Goal: Task Accomplishment & Management: Use online tool/utility

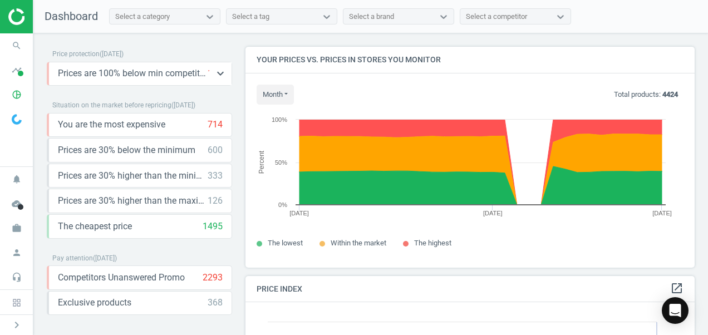
scroll to position [273, 458]
click at [11, 91] on icon "pie_chart_outlined" at bounding box center [16, 94] width 21 height 21
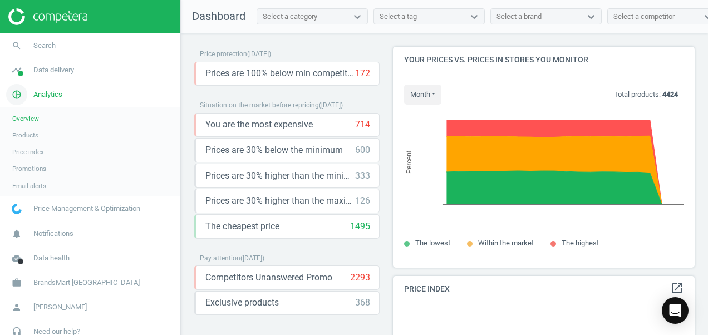
scroll to position [273, 310]
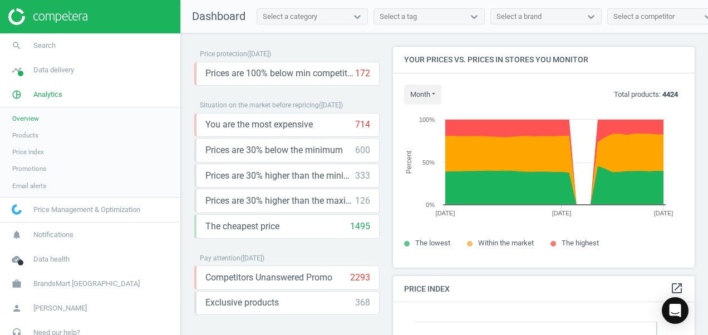
click at [25, 134] on span "Products" at bounding box center [25, 135] width 26 height 9
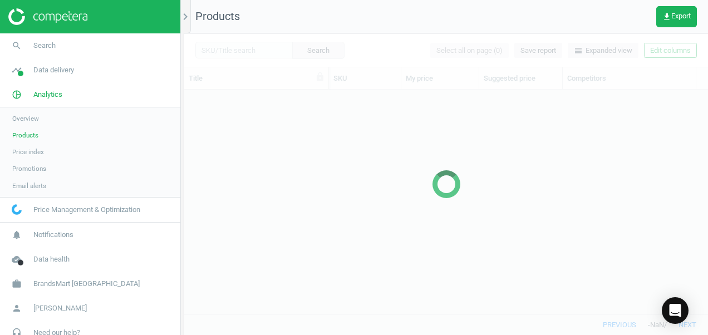
scroll to position [208, 515]
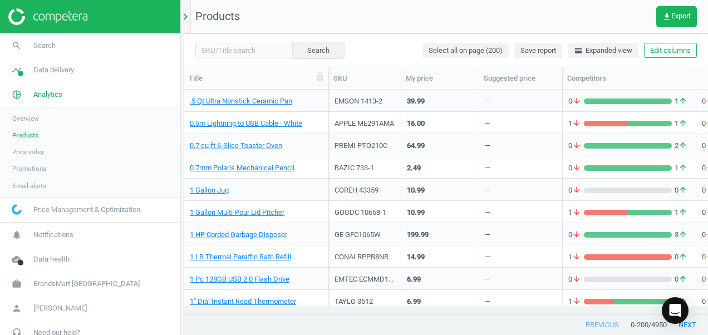
click at [183, 16] on icon "chevron_right" at bounding box center [185, 16] width 13 height 13
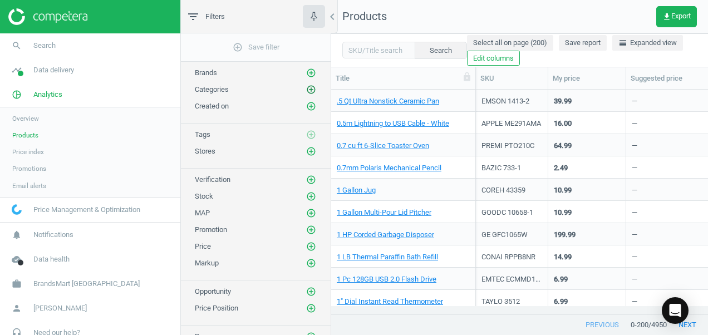
click at [312, 89] on icon "add_circle_outline" at bounding box center [311, 90] width 10 height 10
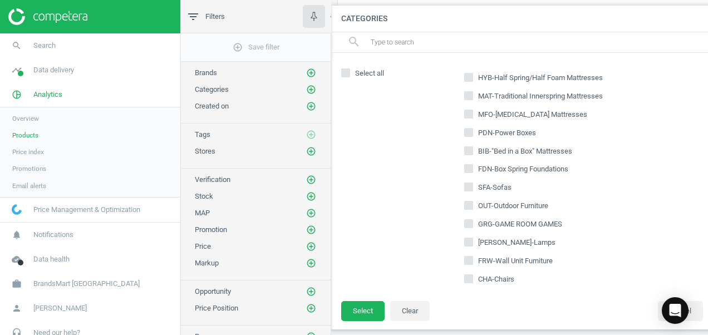
click at [441, 32] on div "search" at bounding box center [525, 42] width 390 height 21
click at [436, 38] on input "text" at bounding box center [541, 42] width 342 height 18
type input "mbr"
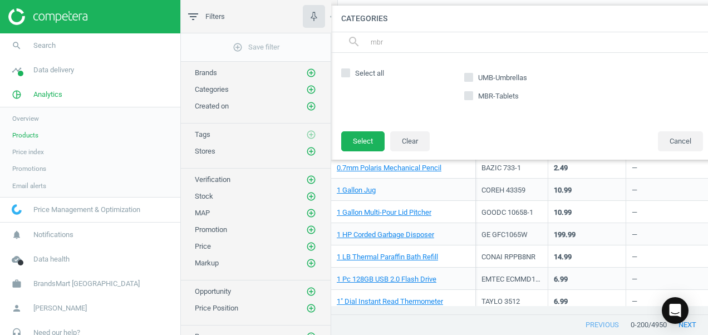
click at [468, 95] on input "MBR-Tablets" at bounding box center [468, 95] width 7 height 7
checkbox input "true"
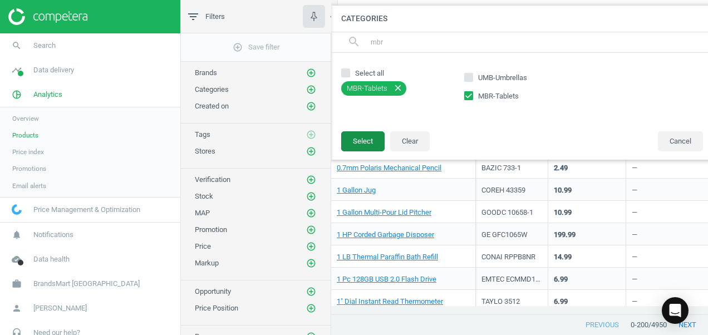
click at [358, 140] on button "Select" at bounding box center [362, 141] width 43 height 20
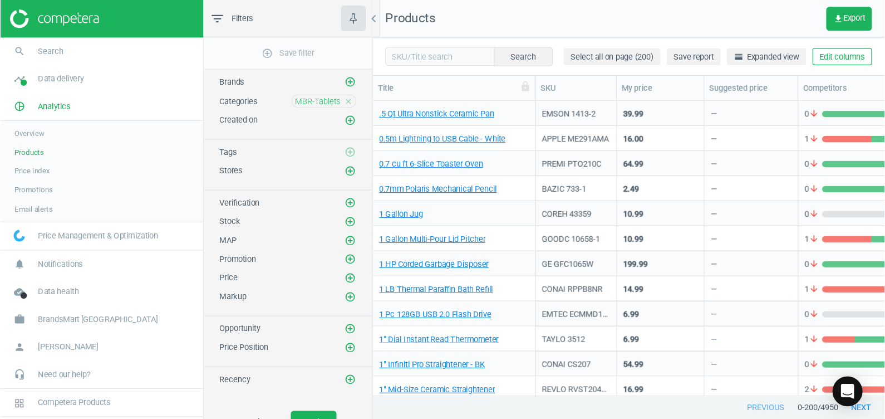
scroll to position [287, 543]
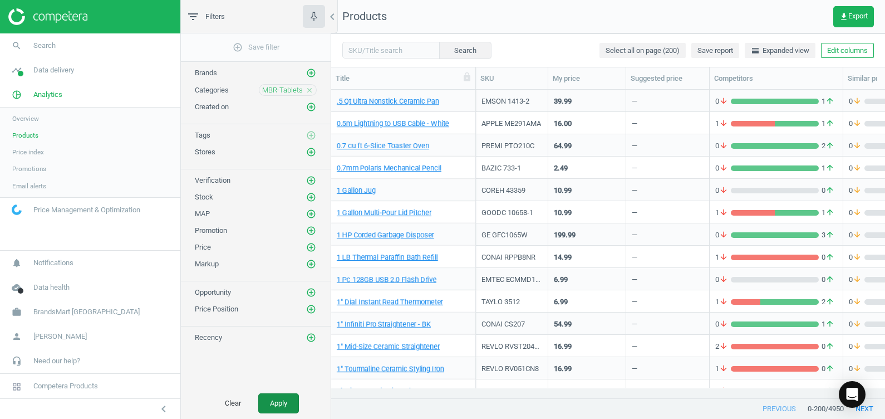
drag, startPoint x: 680, startPoint y: 0, endPoint x: 285, endPoint y: 400, distance: 562.1
click at [285, 319] on button "Apply" at bounding box center [278, 403] width 41 height 20
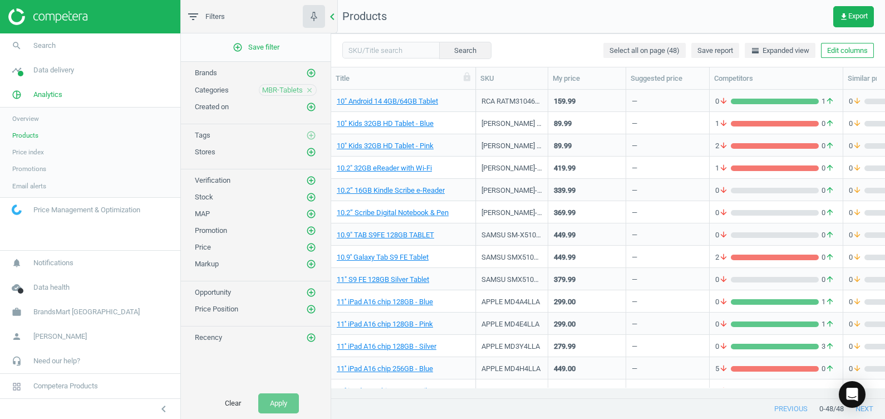
click at [334, 16] on icon "chevron_left" at bounding box center [332, 16] width 13 height 13
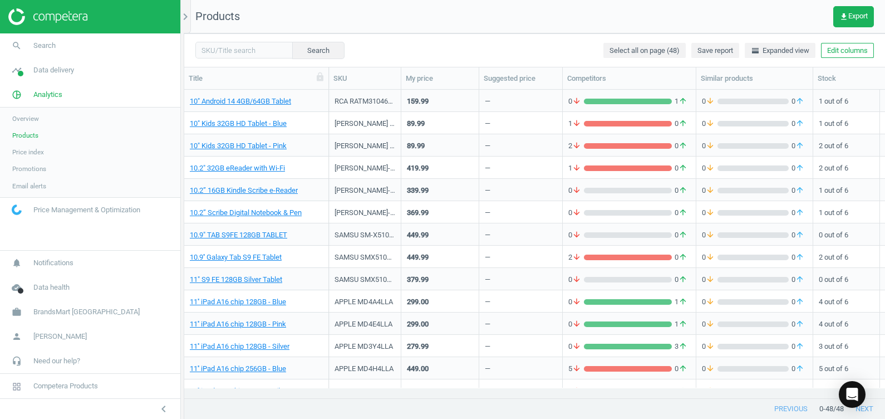
scroll to position [287, 690]
click at [159, 319] on icon "chevron_left" at bounding box center [163, 408] width 13 height 13
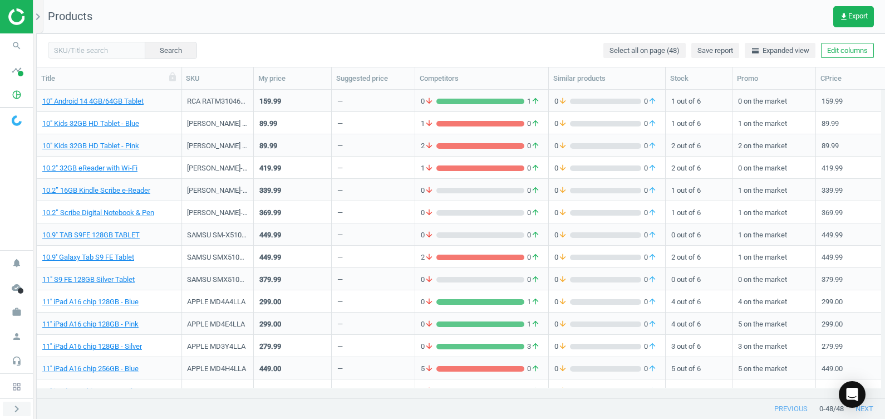
scroll to position [287, 838]
